Goal: Task Accomplishment & Management: Complete application form

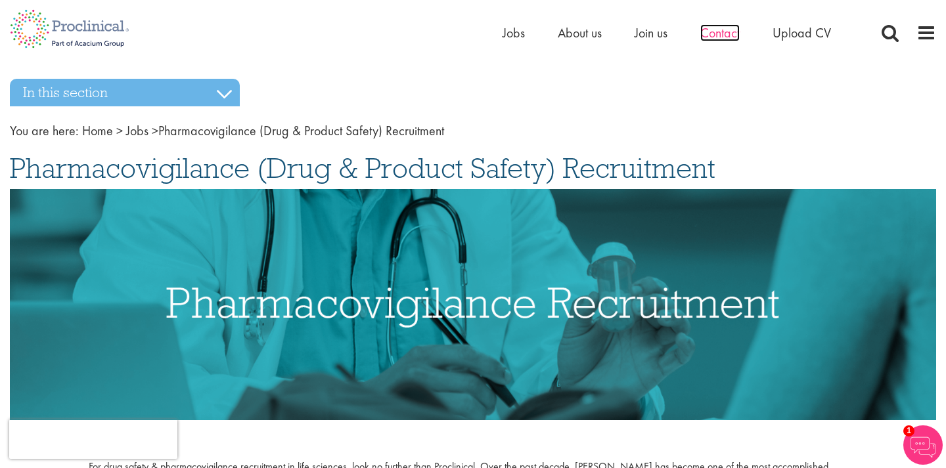
click at [730, 35] on span "Contact" at bounding box center [719, 32] width 39 height 17
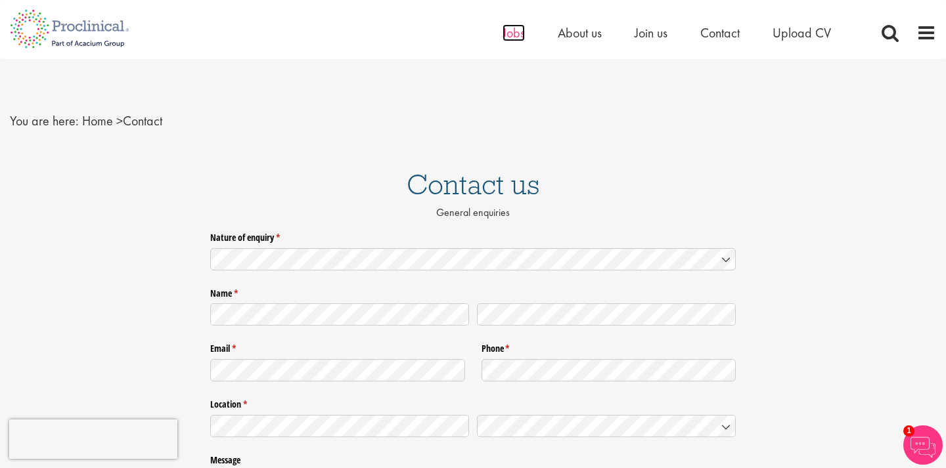
click at [509, 40] on span "Jobs" at bounding box center [513, 32] width 22 height 17
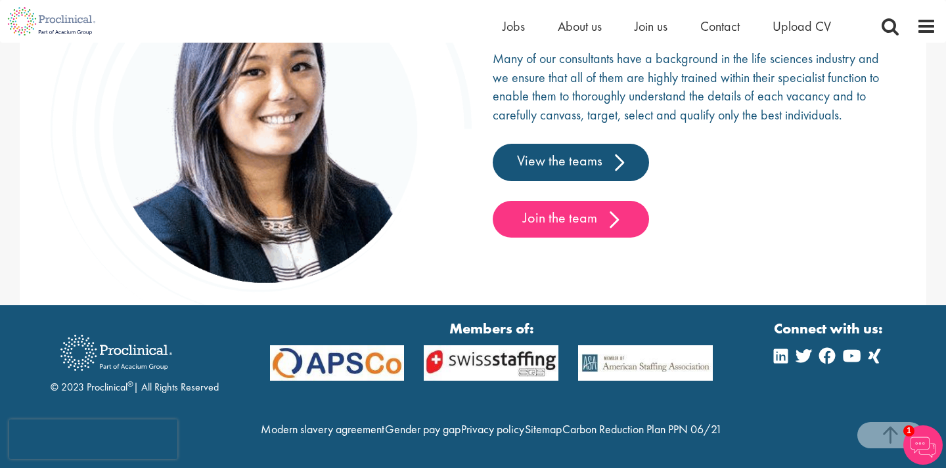
scroll to position [2064, 0]
click at [921, 447] on img at bounding box center [922, 445] width 39 height 39
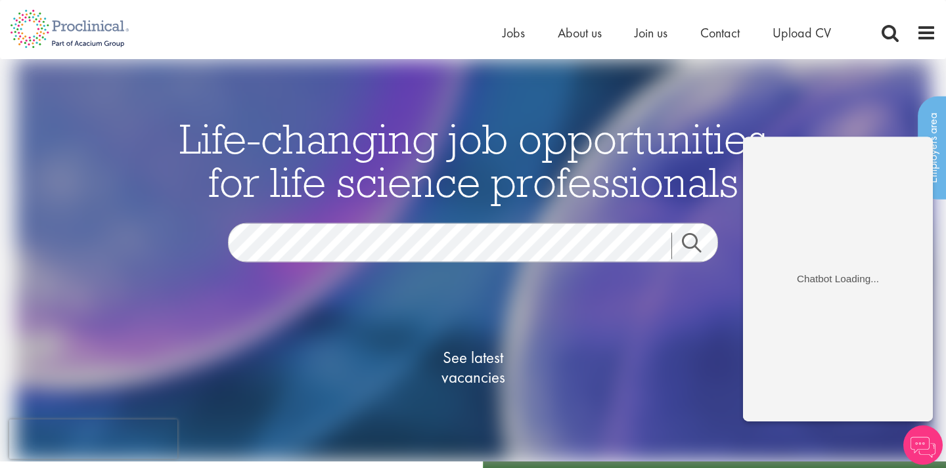
scroll to position [0, 0]
click at [720, 30] on span "Contact" at bounding box center [719, 32] width 39 height 17
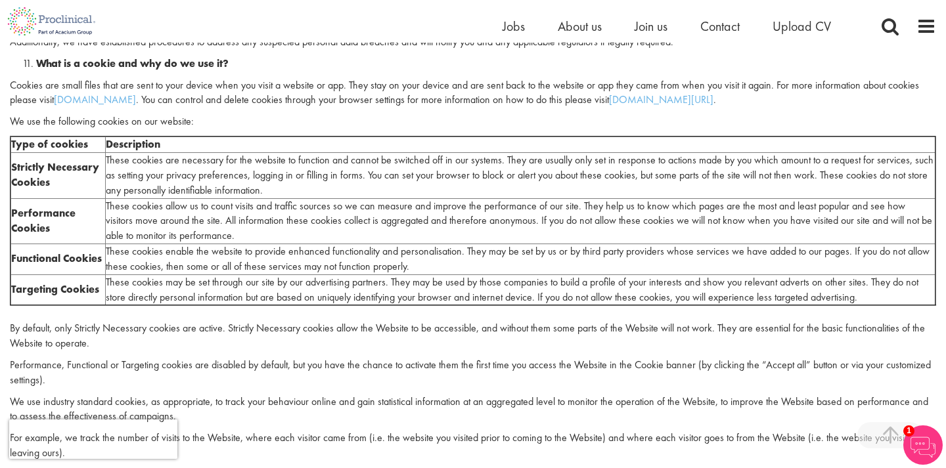
scroll to position [2239, 0]
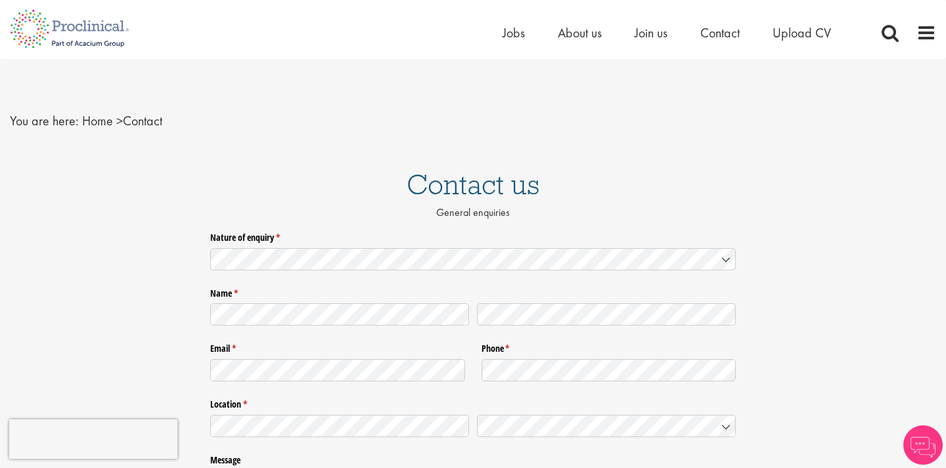
click at [929, 445] on img at bounding box center [922, 445] width 39 height 39
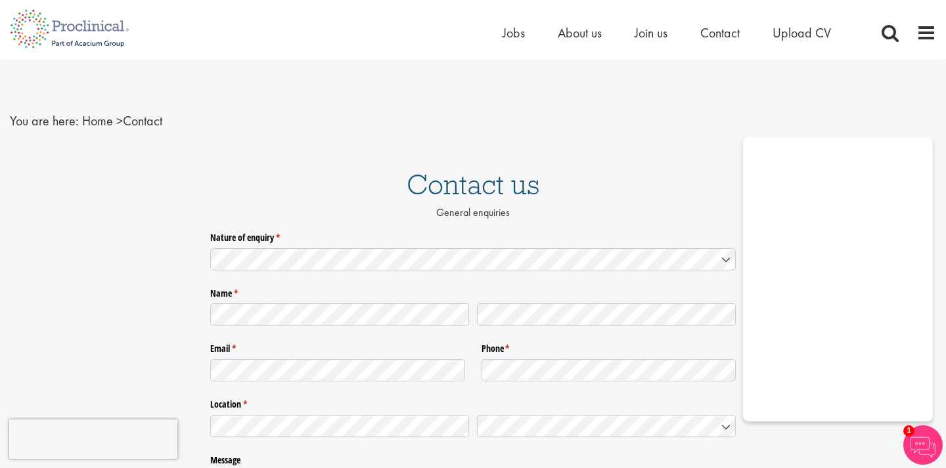
click at [644, 155] on div "You are here: Home > Contact" at bounding box center [473, 108] width 946 height 98
click at [581, 183] on h1 "Contact us" at bounding box center [473, 184] width 946 height 29
click at [926, 448] on img at bounding box center [922, 445] width 39 height 39
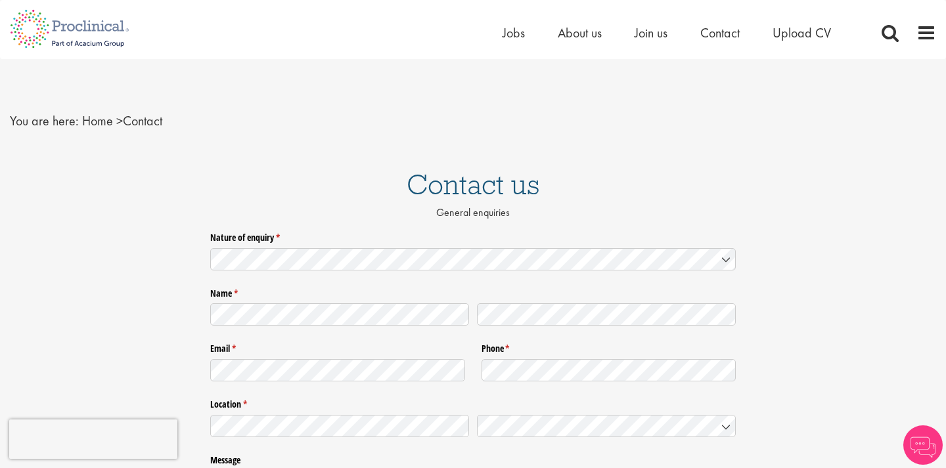
click at [831, 343] on div "Nature of enquiry * (required) Name * (required) Email * (required) Phone * (re…" at bounding box center [473, 410] width 946 height 366
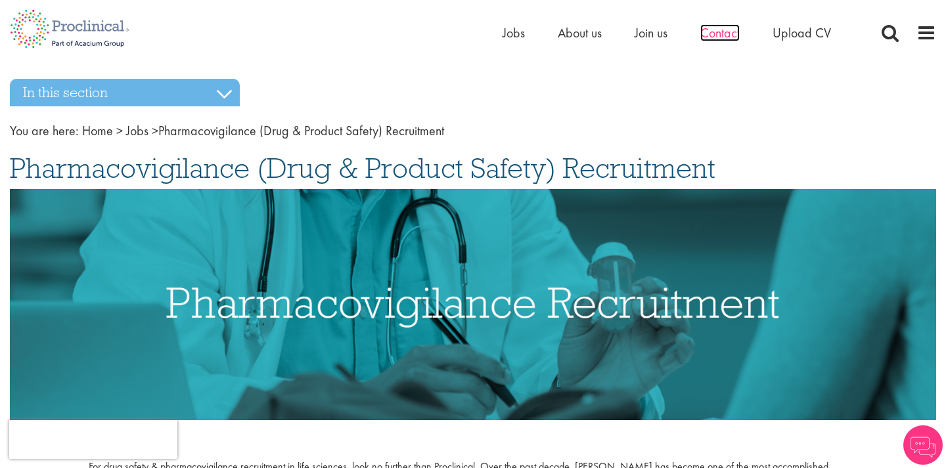
click at [717, 34] on span "Contact" at bounding box center [719, 32] width 39 height 17
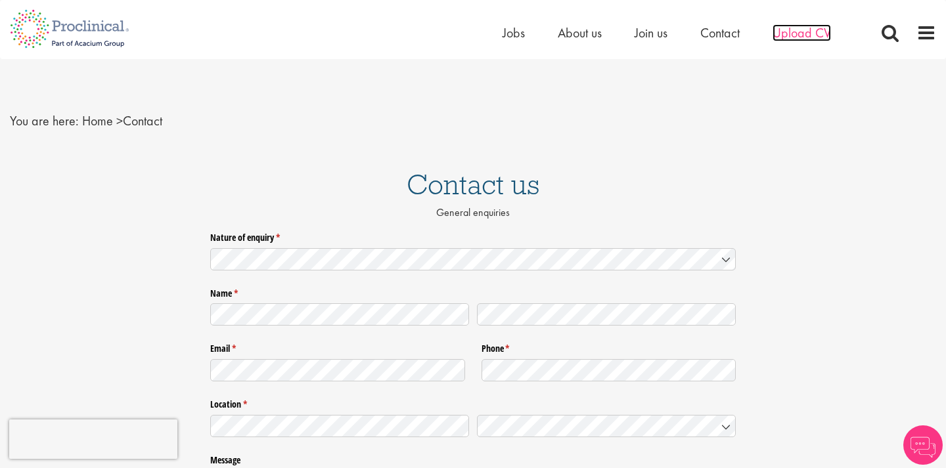
click at [800, 38] on span "Upload CV" at bounding box center [801, 32] width 58 height 17
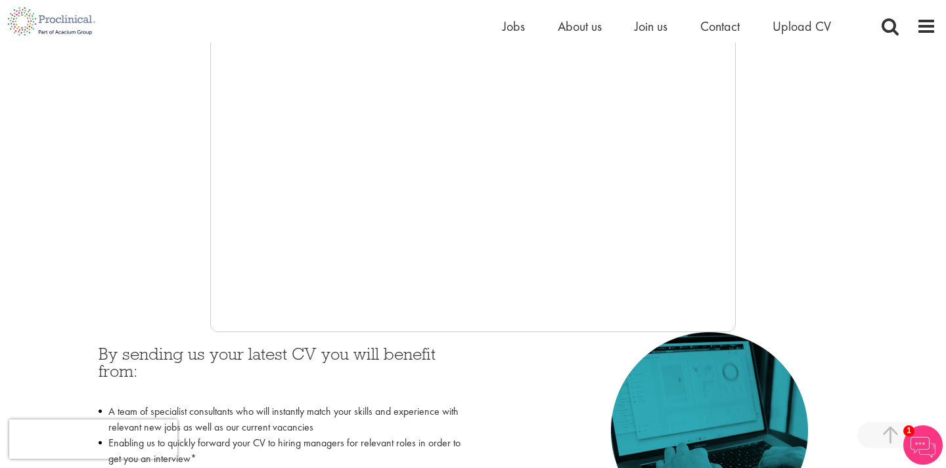
scroll to position [298, 0]
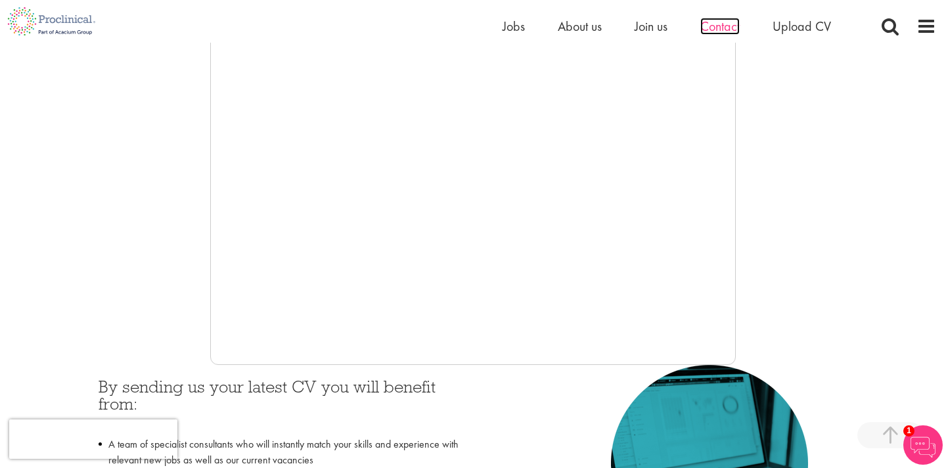
click at [720, 30] on span "Contact" at bounding box center [719, 26] width 39 height 17
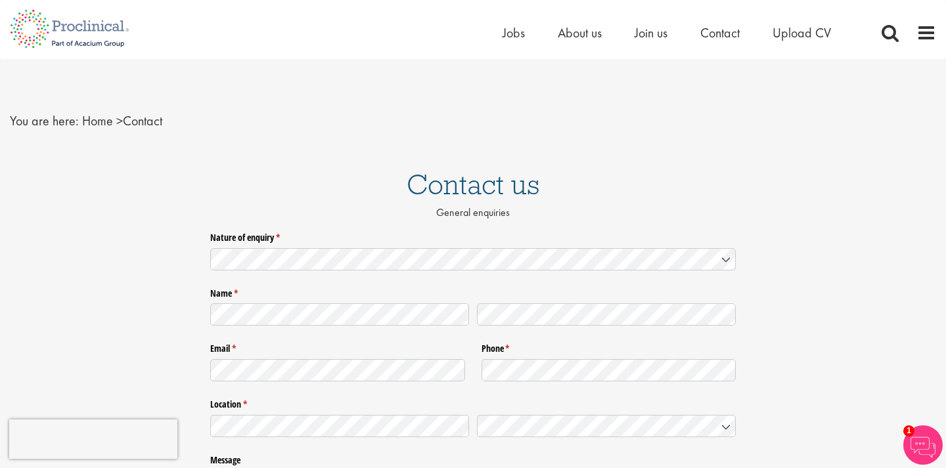
scroll to position [10, 0]
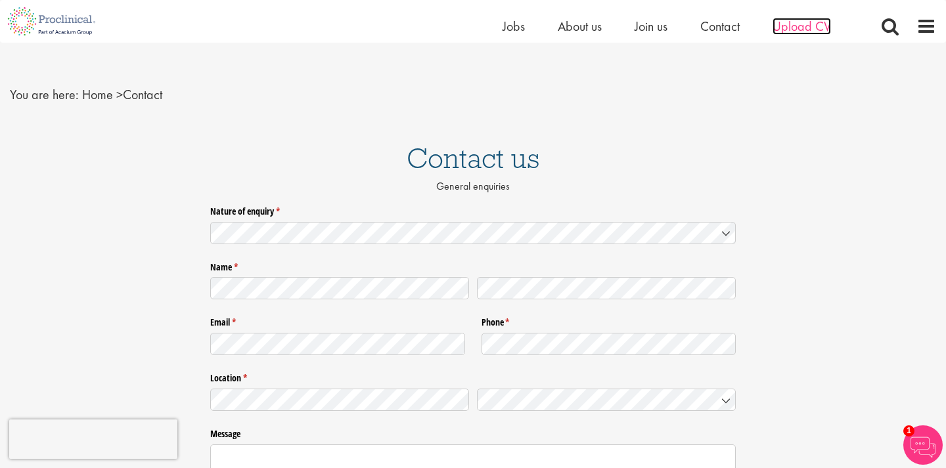
click at [798, 30] on span "Upload CV" at bounding box center [801, 26] width 58 height 17
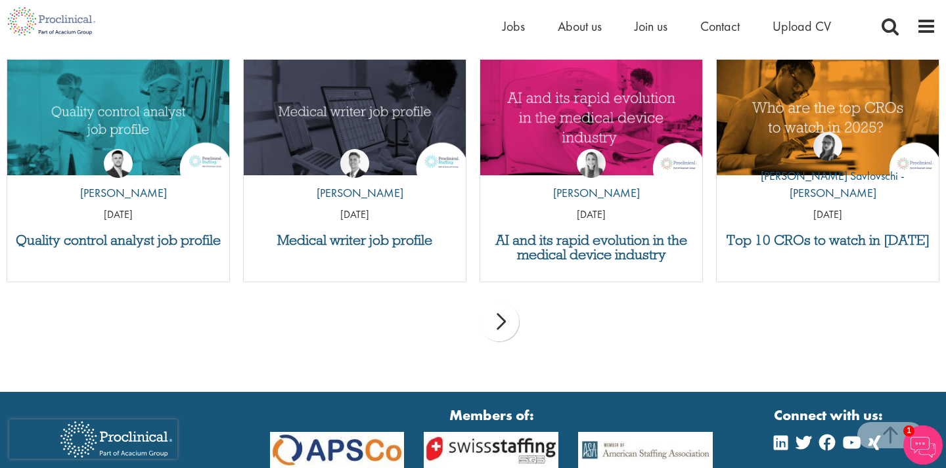
scroll to position [1317, 0]
click at [812, 238] on h3 "Top 10 CROs to watch in [DATE]" at bounding box center [827, 240] width 209 height 14
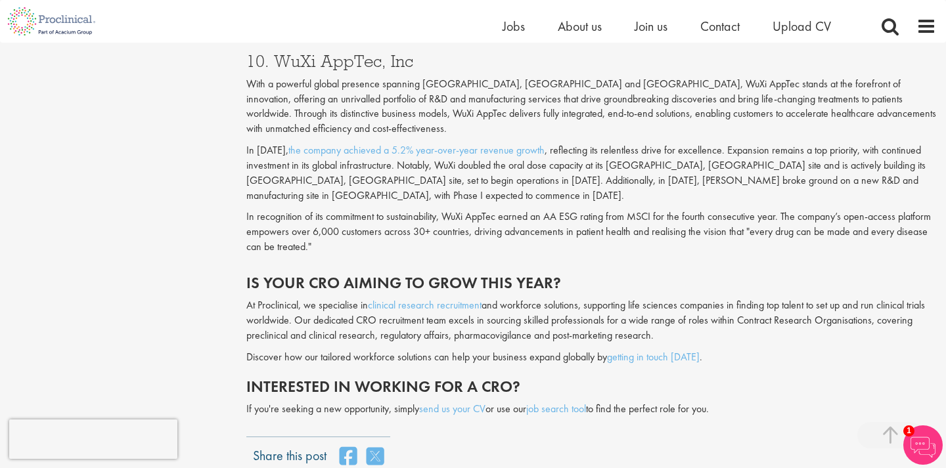
scroll to position [3055, 0]
click at [468, 402] on link "send us your CV" at bounding box center [452, 409] width 66 height 14
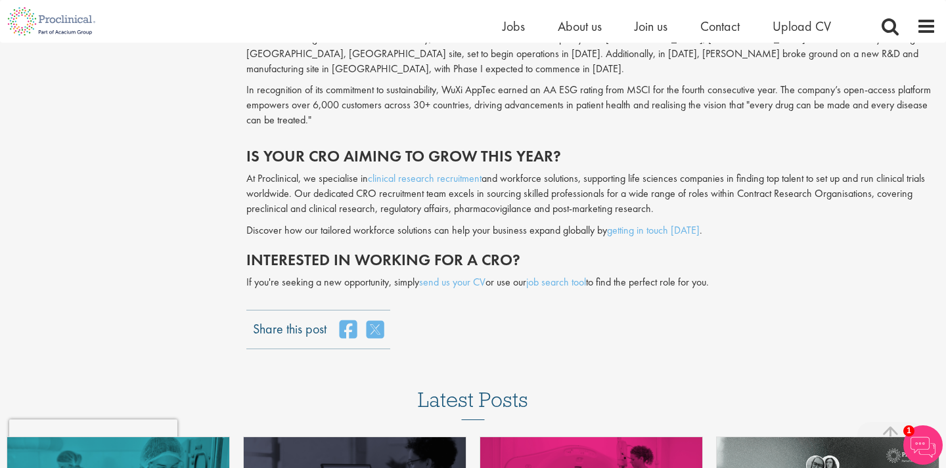
scroll to position [3183, 0]
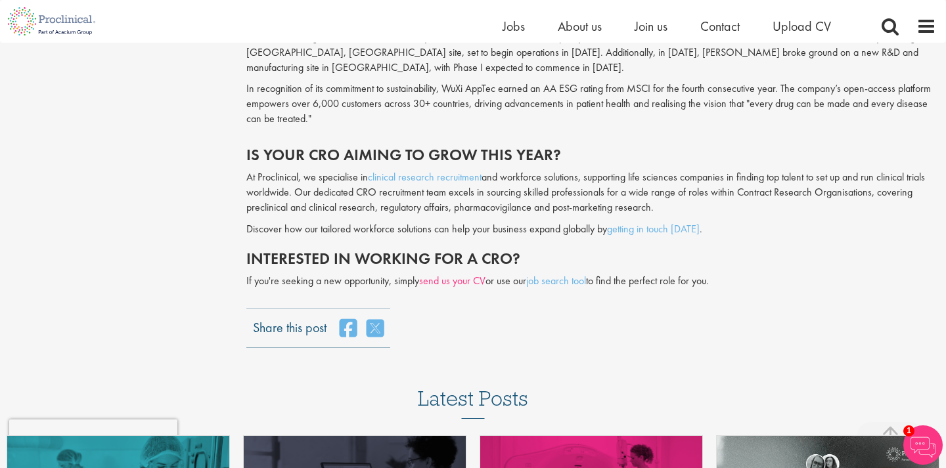
click at [460, 274] on link "send us your CV" at bounding box center [452, 281] width 66 height 14
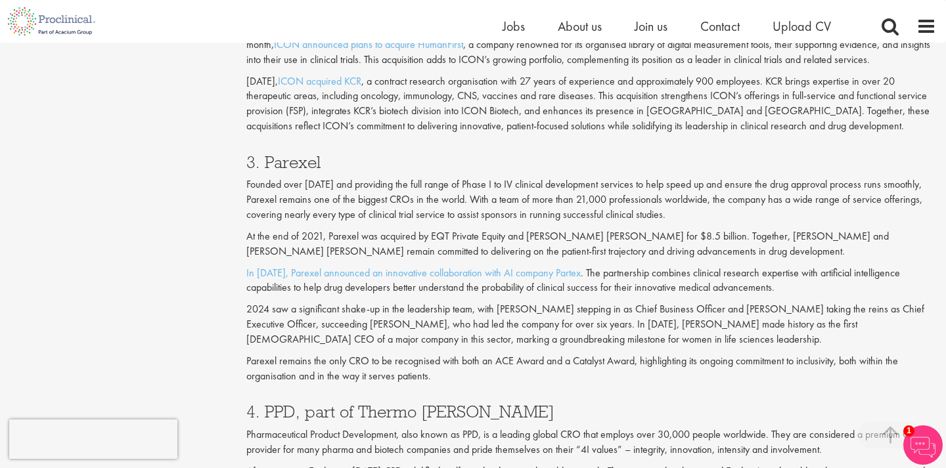
scroll to position [1458, 0]
click at [922, 447] on img at bounding box center [922, 445] width 39 height 39
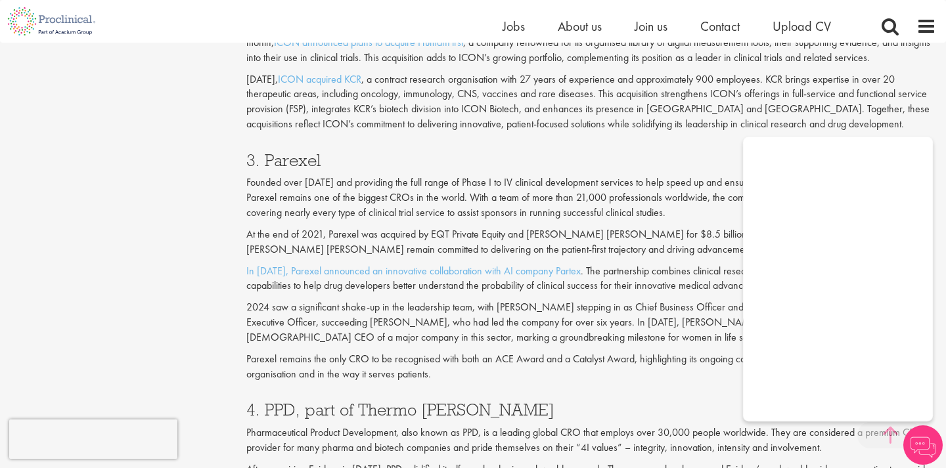
click at [890, 433] on span at bounding box center [890, 435] width 66 height 26
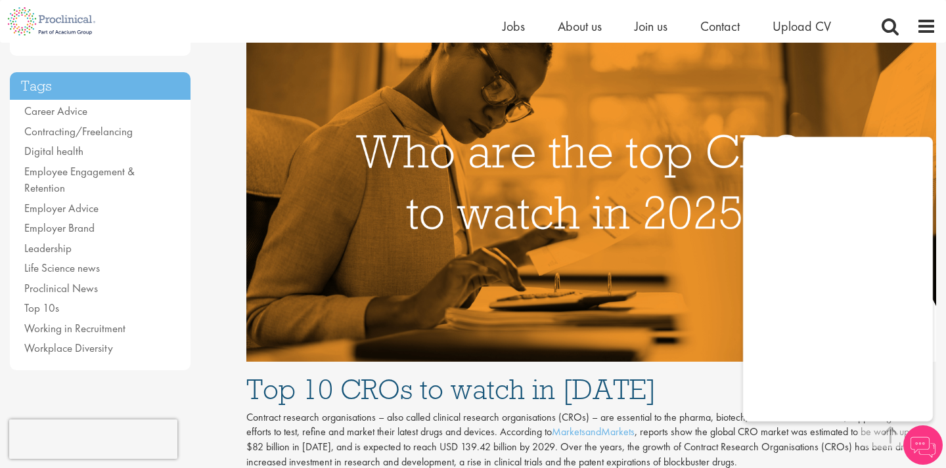
scroll to position [0, 0]
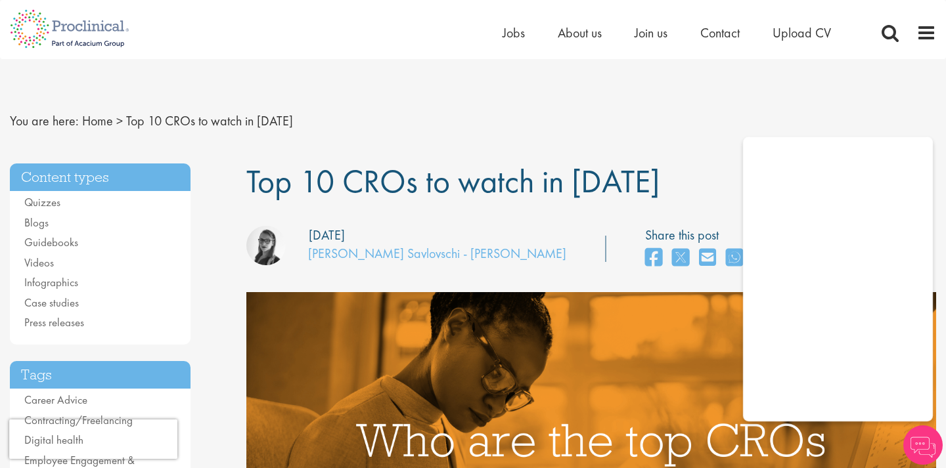
click at [807, 27] on span "Upload CV" at bounding box center [801, 32] width 58 height 17
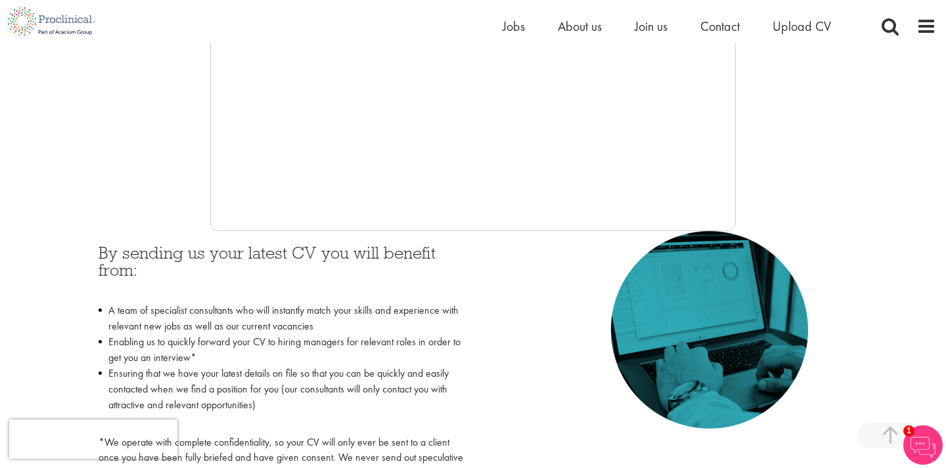
scroll to position [433, 0]
